Goal: Transaction & Acquisition: Obtain resource

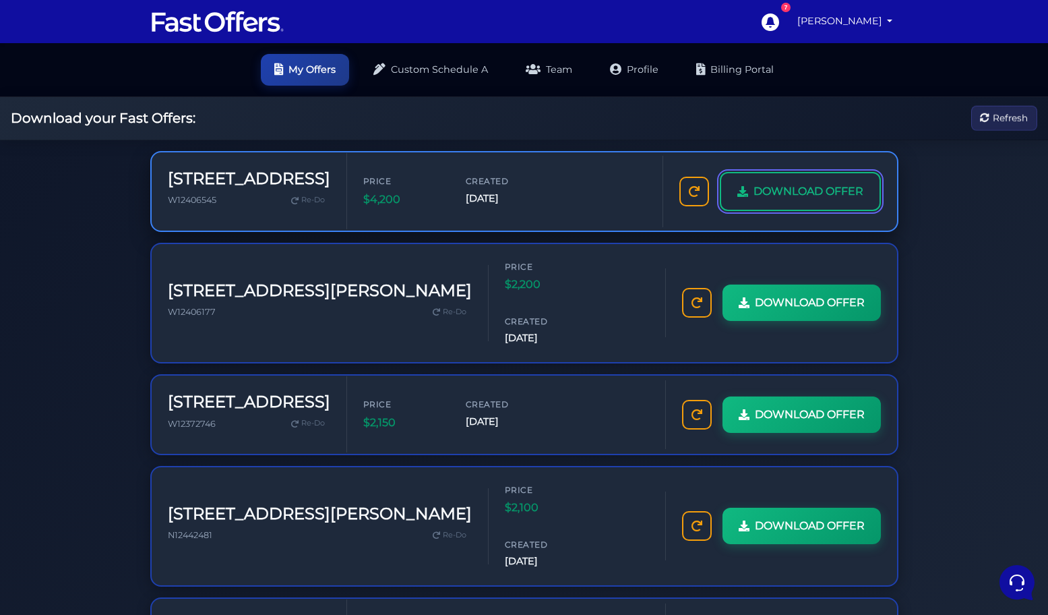
click at [783, 190] on span "DOWNLOAD OFFER" at bounding box center [809, 192] width 110 height 18
